Goal: Information Seeking & Learning: Learn about a topic

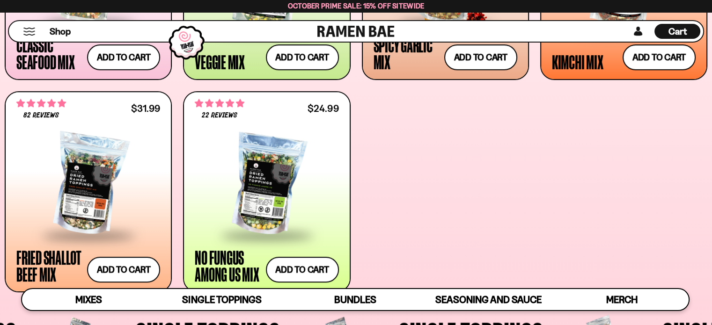
scroll to position [562, 0]
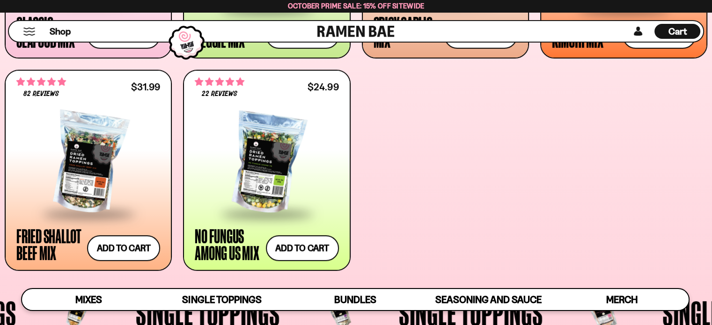
drag, startPoint x: 215, startPoint y: 234, endPoint x: 456, endPoint y: 173, distance: 248.7
click at [456, 173] on div "**********" at bounding box center [356, 64] width 703 height 414
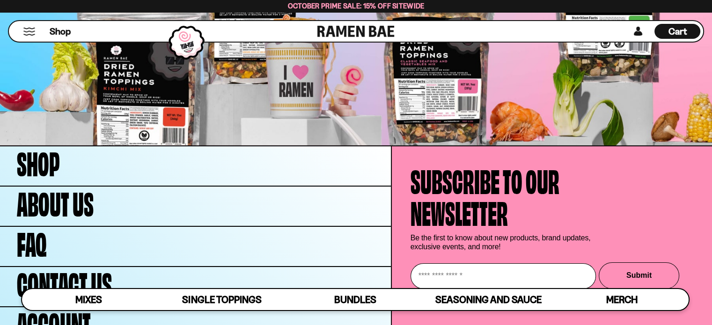
scroll to position [3194, 0]
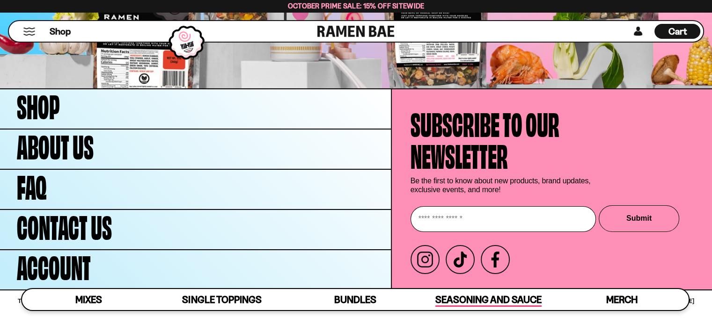
click at [447, 299] on span "Seasoning and Sauce" at bounding box center [488, 300] width 106 height 13
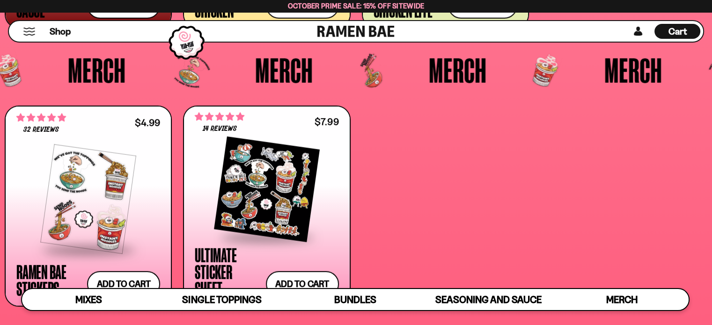
scroll to position [2495, 0]
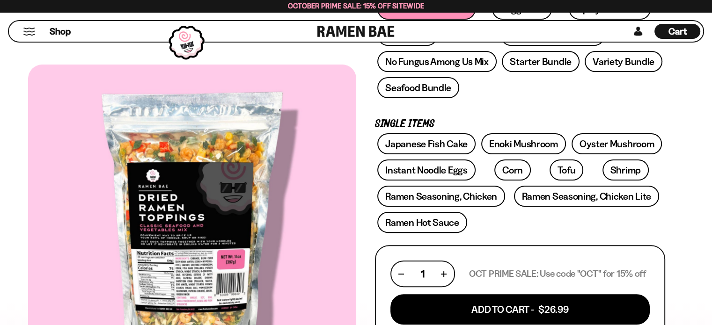
scroll to position [234, 0]
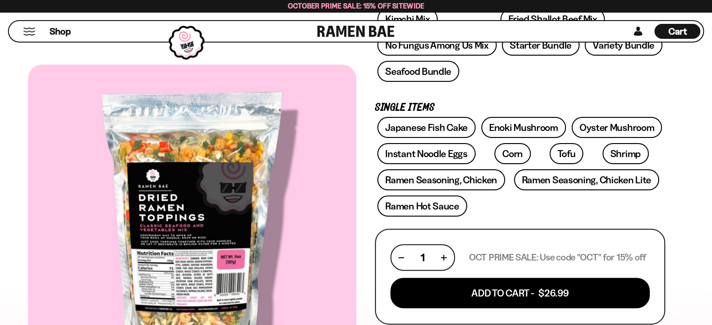
click at [170, 231] on div at bounding box center [192, 225] width 328 height 320
click at [184, 264] on div at bounding box center [192, 225] width 328 height 320
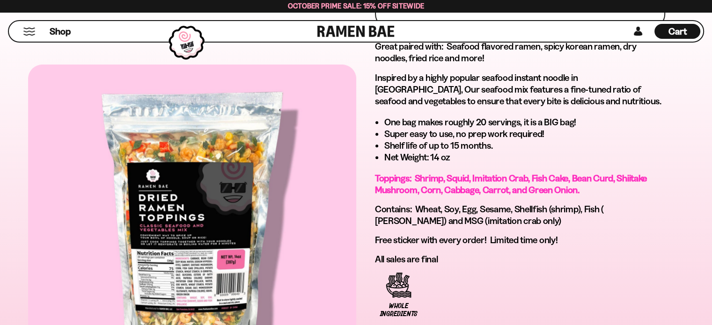
scroll to position [468, 0]
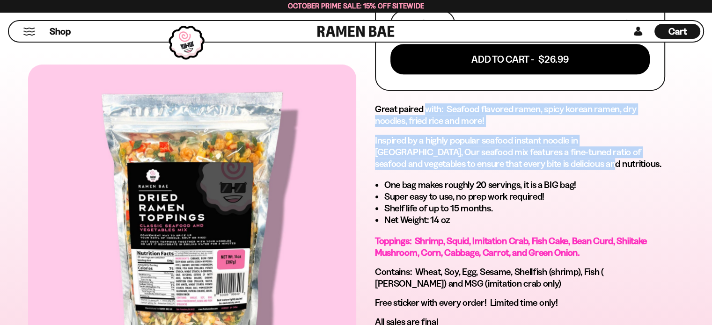
drag, startPoint x: 427, startPoint y: 105, endPoint x: 500, endPoint y: 157, distance: 90.3
click at [500, 157] on div "Great paired with: Seafood flavored ramen, spicy korean ramen, dry noodles, fri…" at bounding box center [520, 215] width 290 height 225
click at [500, 157] on p "Inspired by a highly popular seafood instant noodle in Asia, Our seafood mix fe…" at bounding box center [520, 152] width 290 height 35
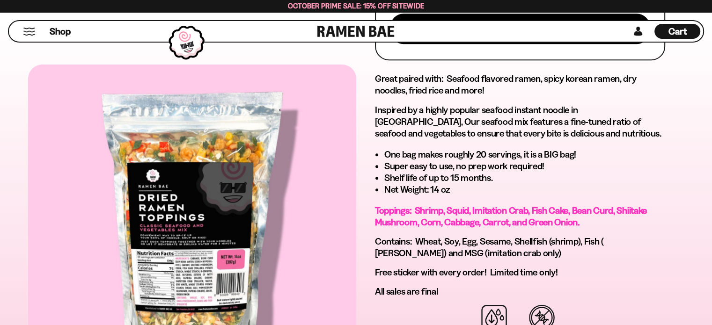
scroll to position [515, 0]
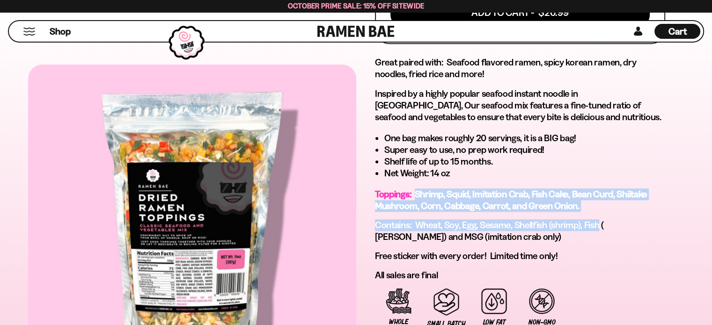
drag, startPoint x: 417, startPoint y: 190, endPoint x: 600, endPoint y: 222, distance: 186.4
click at [599, 222] on div "Great paired with: Seafood flavored ramen, spicy korean ramen, dry noodles, fri…" at bounding box center [520, 169] width 290 height 225
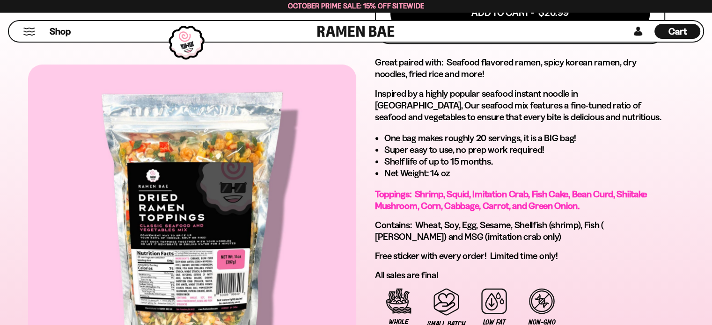
click at [604, 223] on span "Contains: Wheat, Soy, Egg, Sesame, Shellfish (shrimp), Fish ( pollock) and MSG …" at bounding box center [489, 231] width 229 height 23
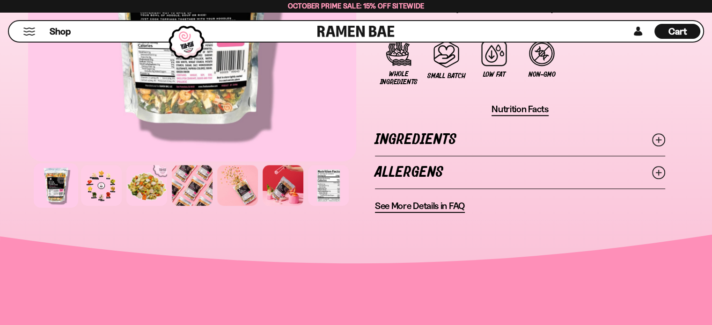
scroll to position [796, 0]
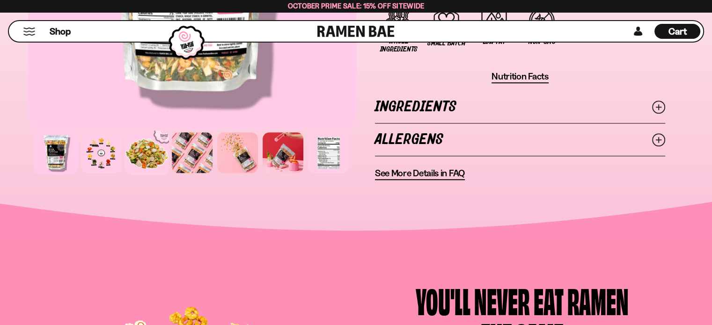
click at [145, 161] on div at bounding box center [147, 153] width 44 height 44
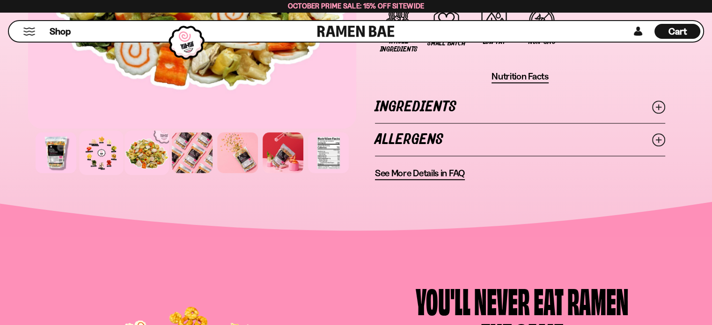
click at [95, 159] on div at bounding box center [101, 153] width 44 height 44
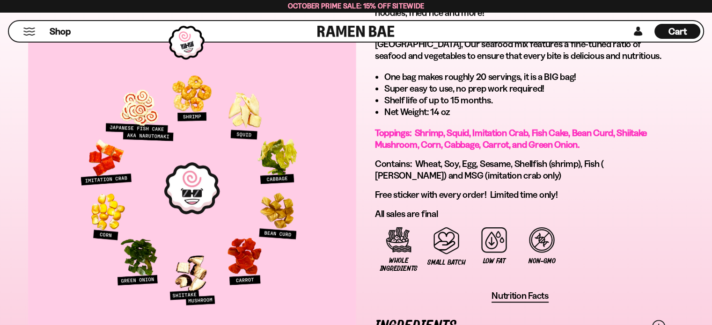
scroll to position [562, 0]
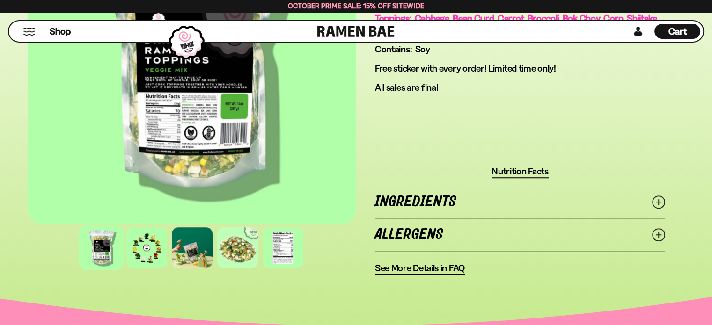
scroll to position [796, 0]
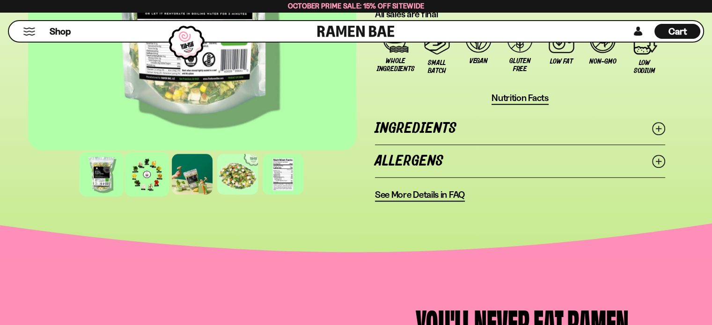
click at [139, 172] on div at bounding box center [147, 174] width 44 height 44
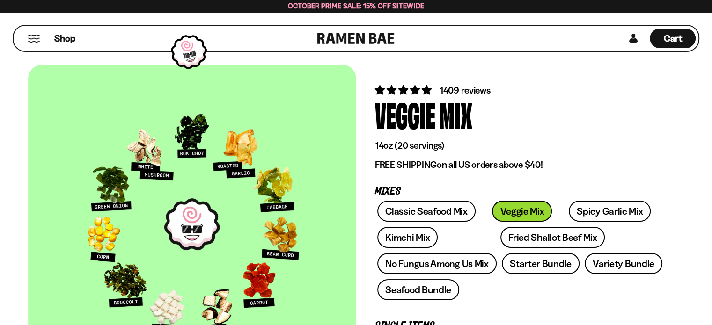
scroll to position [0, 0]
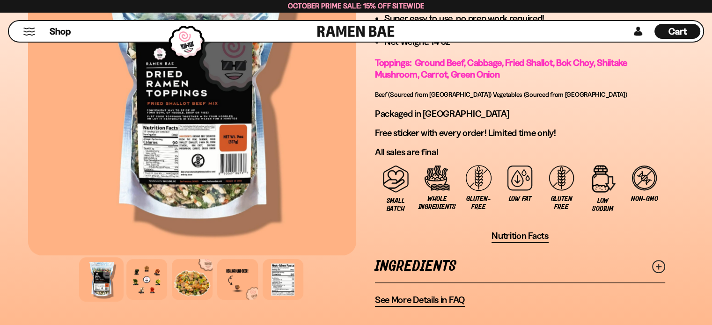
scroll to position [890, 0]
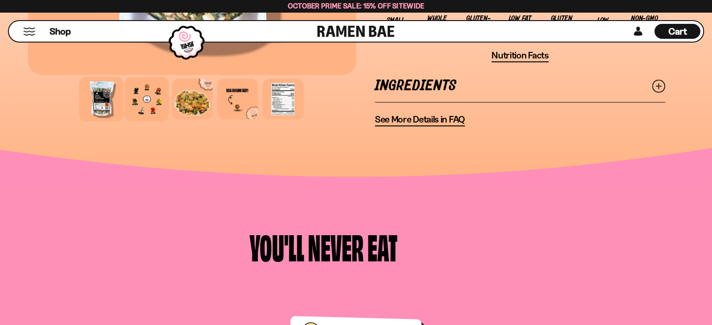
click at [140, 97] on div at bounding box center [147, 99] width 44 height 44
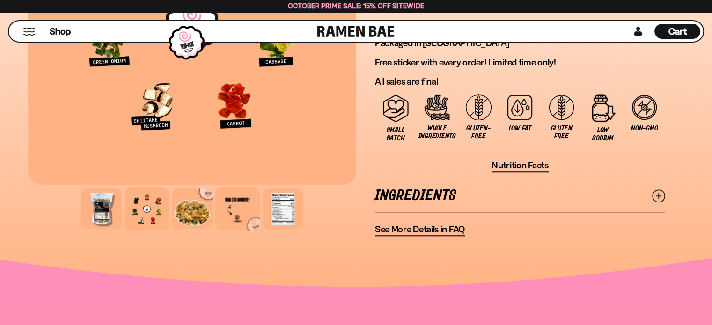
scroll to position [796, 0]
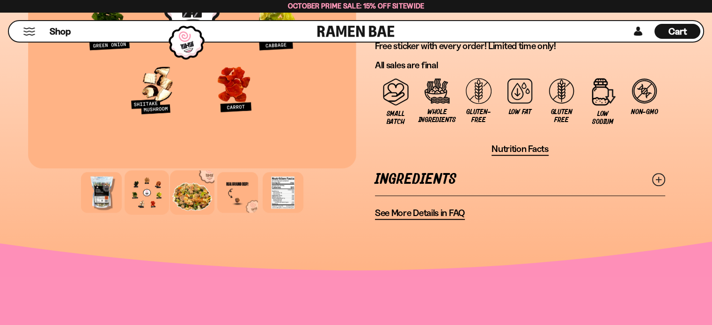
click at [196, 189] on div at bounding box center [192, 192] width 44 height 44
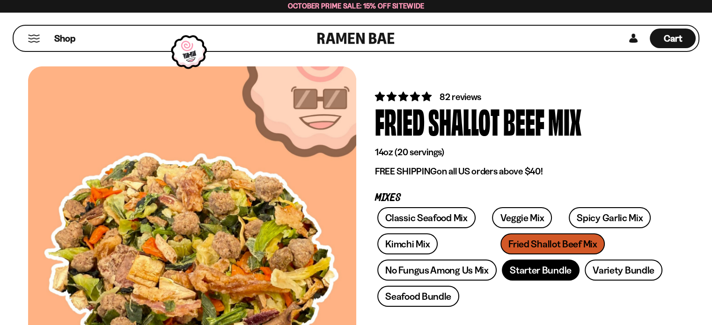
scroll to position [0, 0]
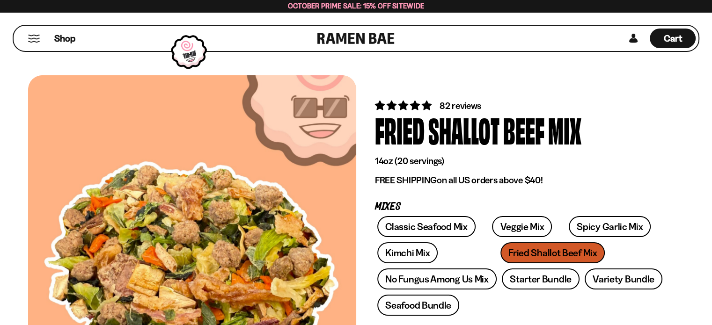
click at [468, 106] on span "82 reviews" at bounding box center [461, 105] width 42 height 11
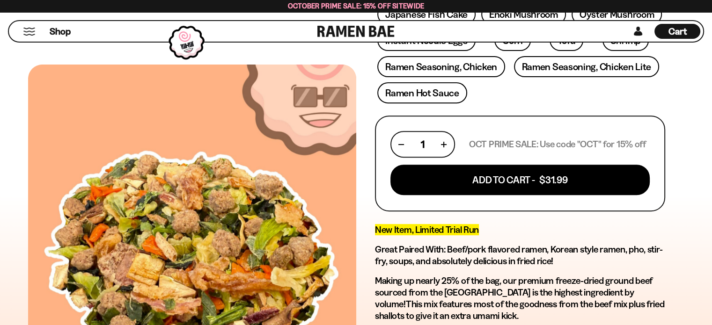
scroll to position [284, 0]
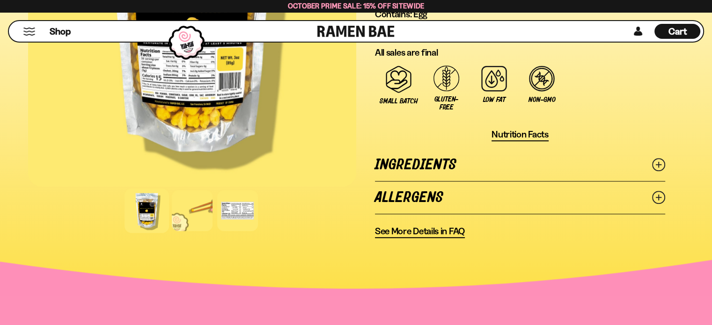
scroll to position [702, 0]
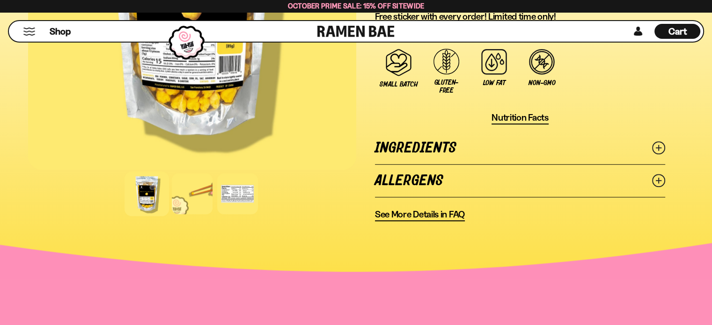
click at [488, 145] on link "Ingredients" at bounding box center [520, 148] width 290 height 32
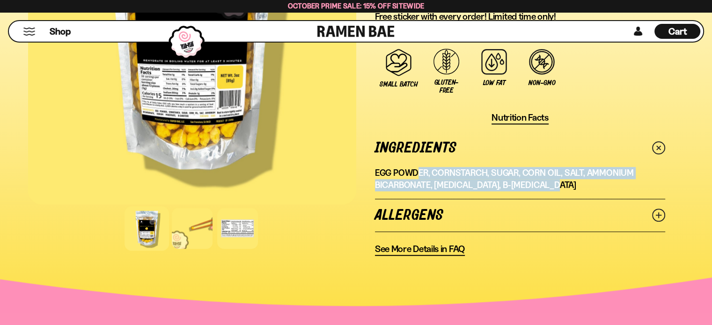
drag, startPoint x: 419, startPoint y: 173, endPoint x: 575, endPoint y: 176, distance: 155.9
click at [575, 176] on p "Egg Powder, Cornstarch, Sugar, Corn oil, Salt, Ammonium Bicarbonate, Sodium Pho…" at bounding box center [520, 179] width 290 height 24
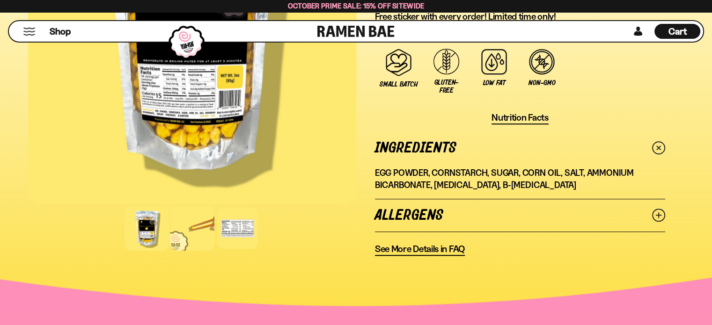
click at [201, 224] on div at bounding box center [192, 228] width 44 height 44
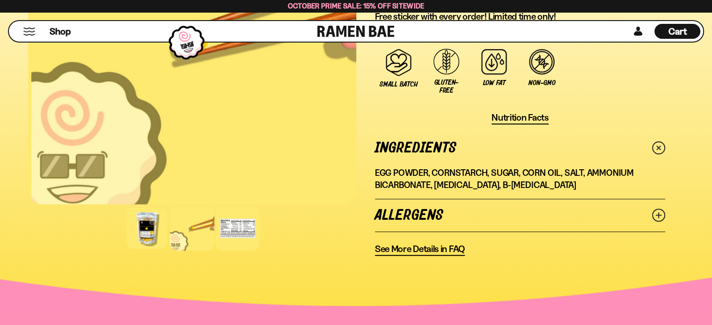
click at [233, 211] on div at bounding box center [237, 228] width 44 height 44
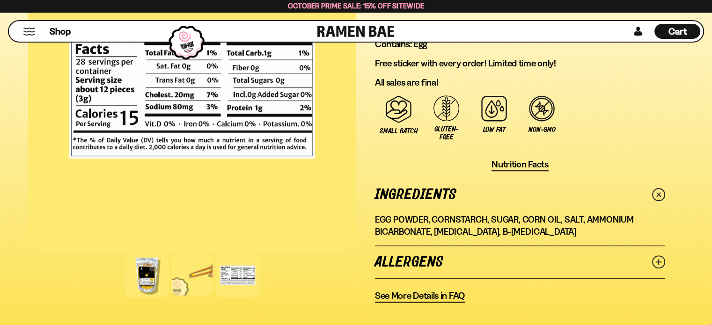
click at [146, 258] on div at bounding box center [147, 275] width 44 height 44
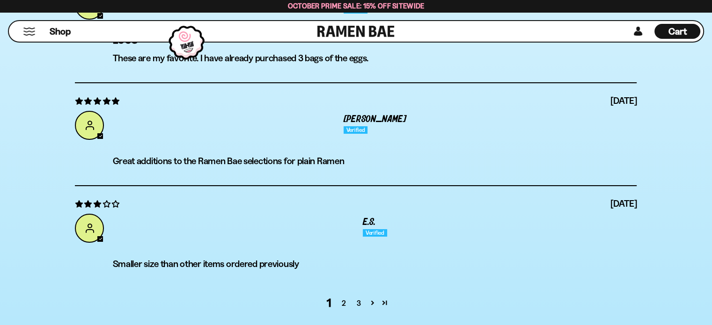
scroll to position [3605, 0]
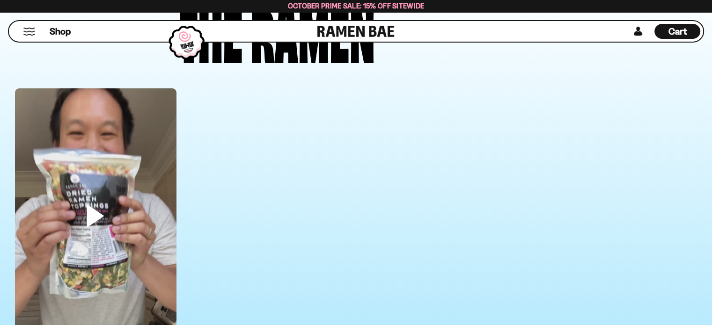
scroll to position [2388, 0]
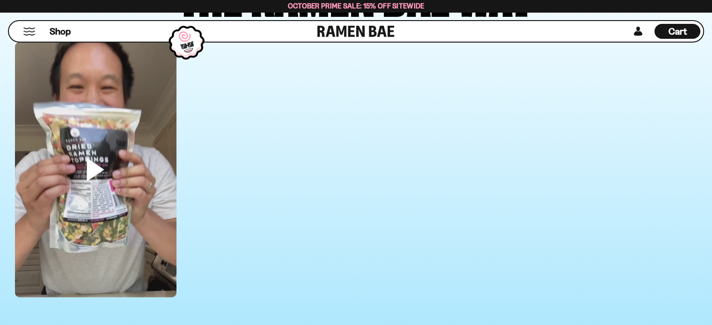
scroll to position [2575, 0]
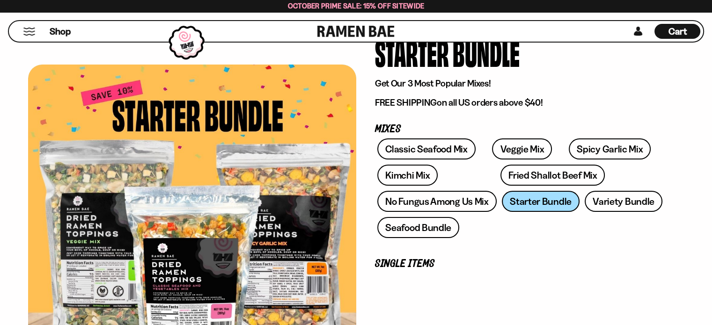
scroll to position [281, 0]
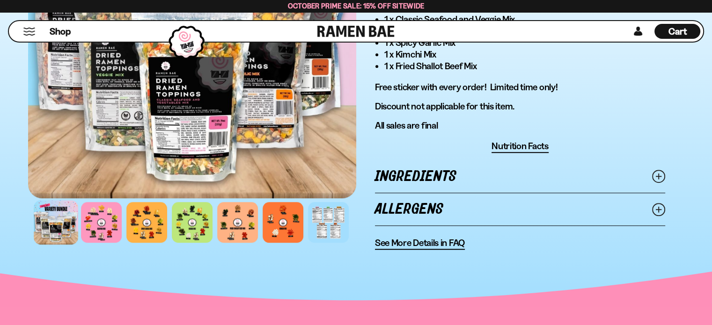
scroll to position [749, 0]
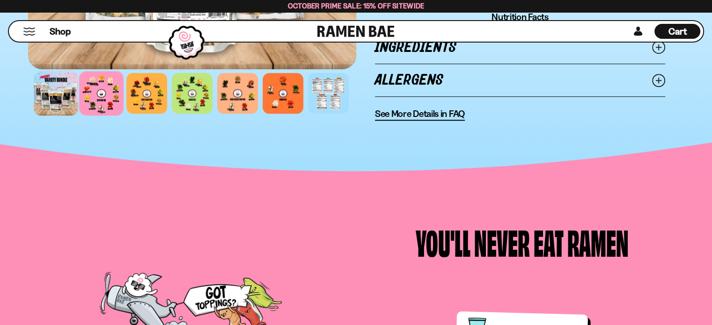
click at [92, 82] on div at bounding box center [101, 93] width 44 height 44
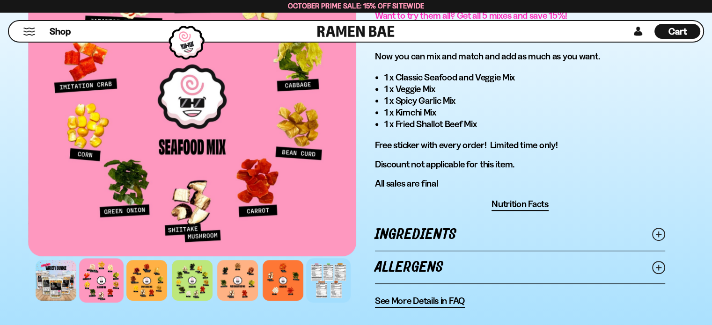
scroll to position [609, 0]
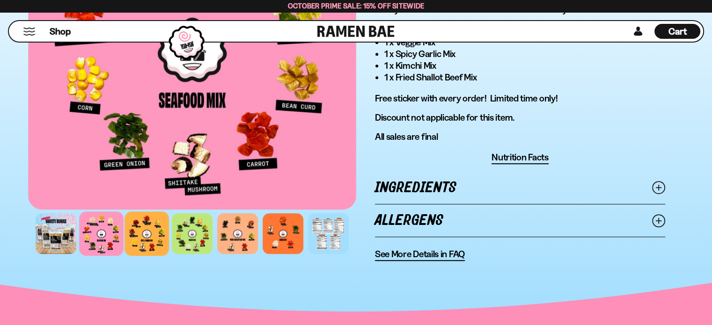
click at [157, 224] on div at bounding box center [147, 234] width 44 height 44
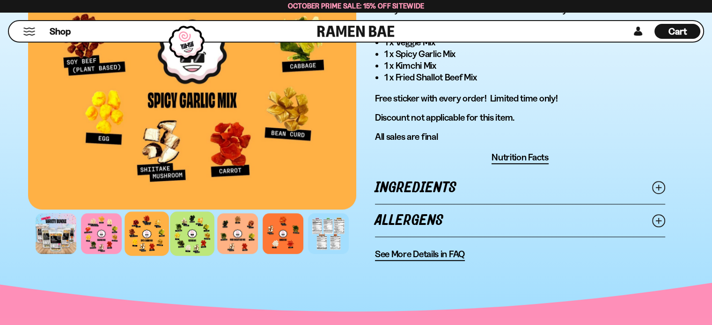
click at [196, 230] on div at bounding box center [192, 234] width 44 height 44
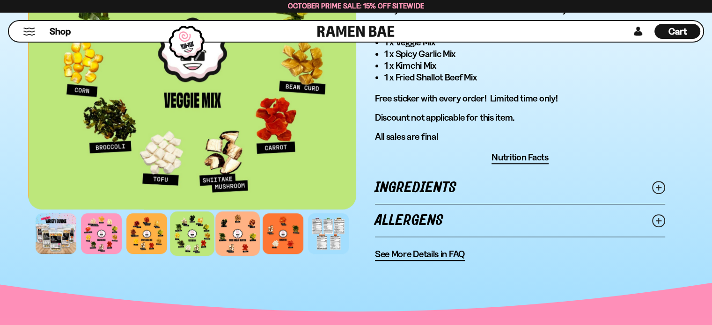
click at [226, 228] on div at bounding box center [237, 234] width 44 height 44
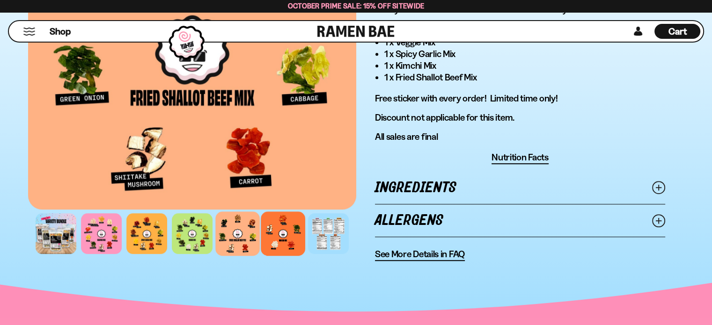
click at [266, 225] on div at bounding box center [283, 234] width 44 height 44
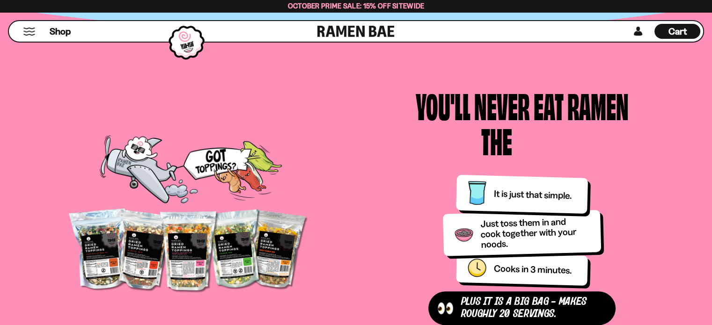
scroll to position [936, 0]
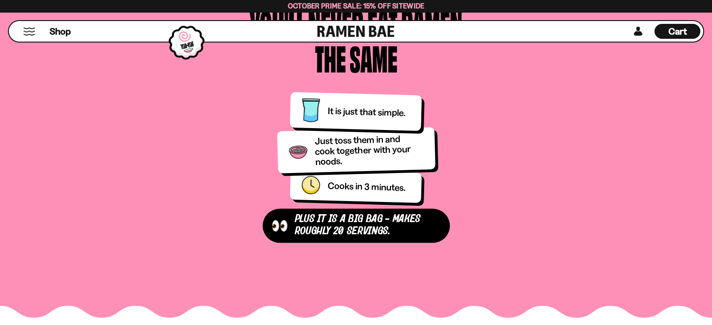
scroll to position [1077, 0]
